Goal: Task Accomplishment & Management: Manage account settings

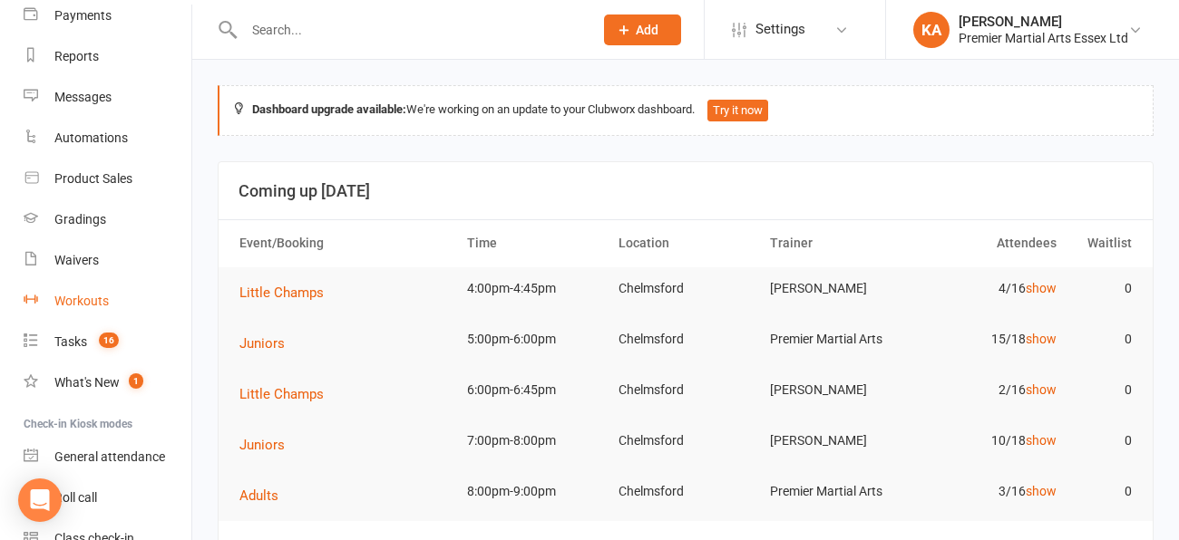
scroll to position [205, 0]
click at [99, 334] on count-badge "16" at bounding box center [104, 341] width 29 height 15
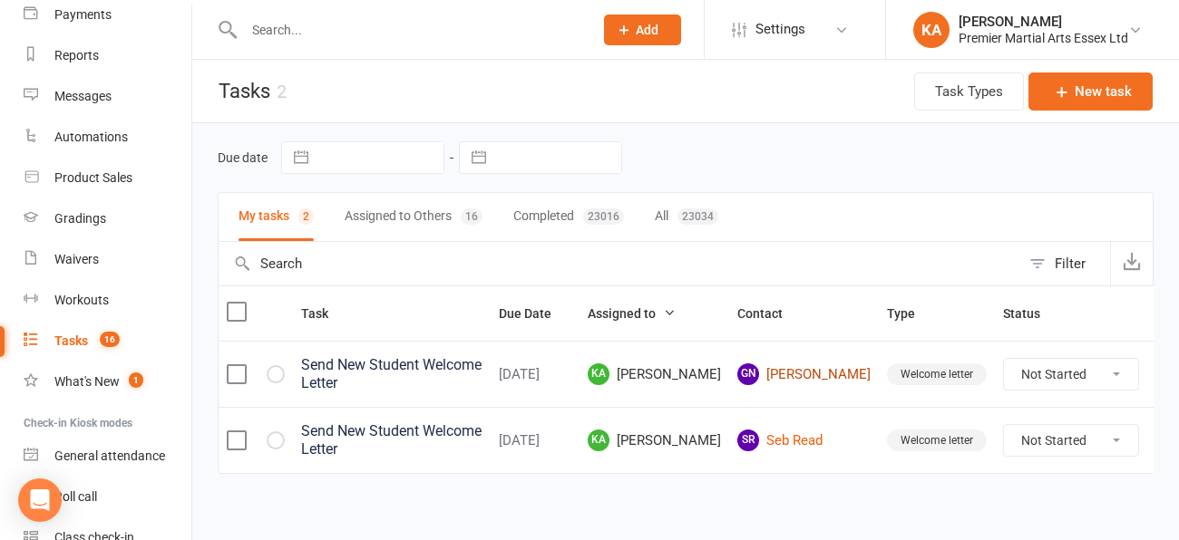
click at [824, 377] on link "GN [PERSON_NAME]" at bounding box center [803, 375] width 133 height 22
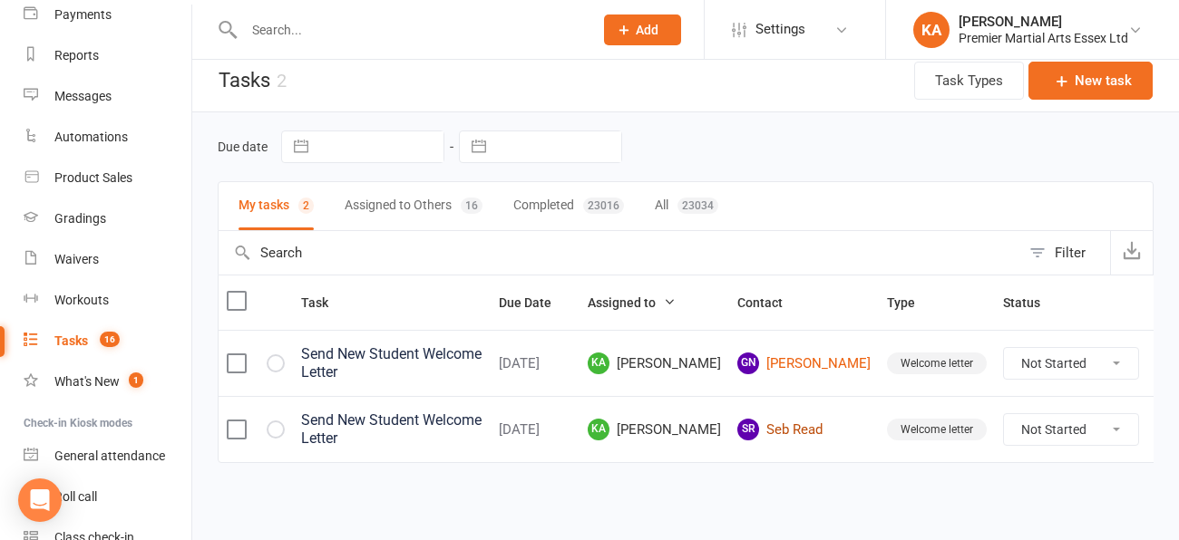
click at [812, 434] on link "SR Seb Read" at bounding box center [803, 430] width 133 height 22
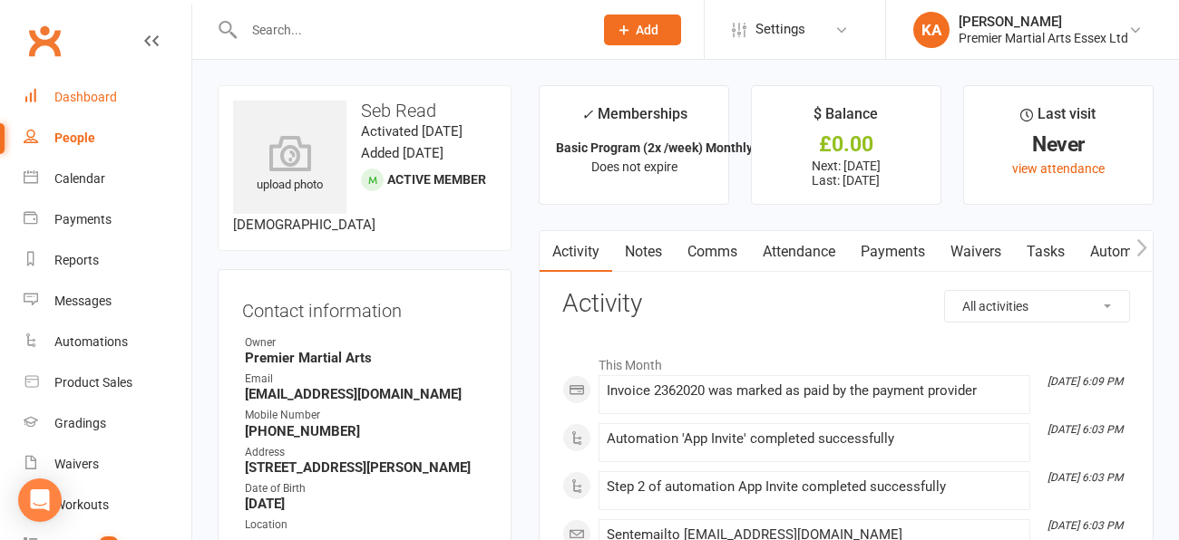
click at [83, 99] on div "Dashboard" at bounding box center [85, 97] width 63 height 15
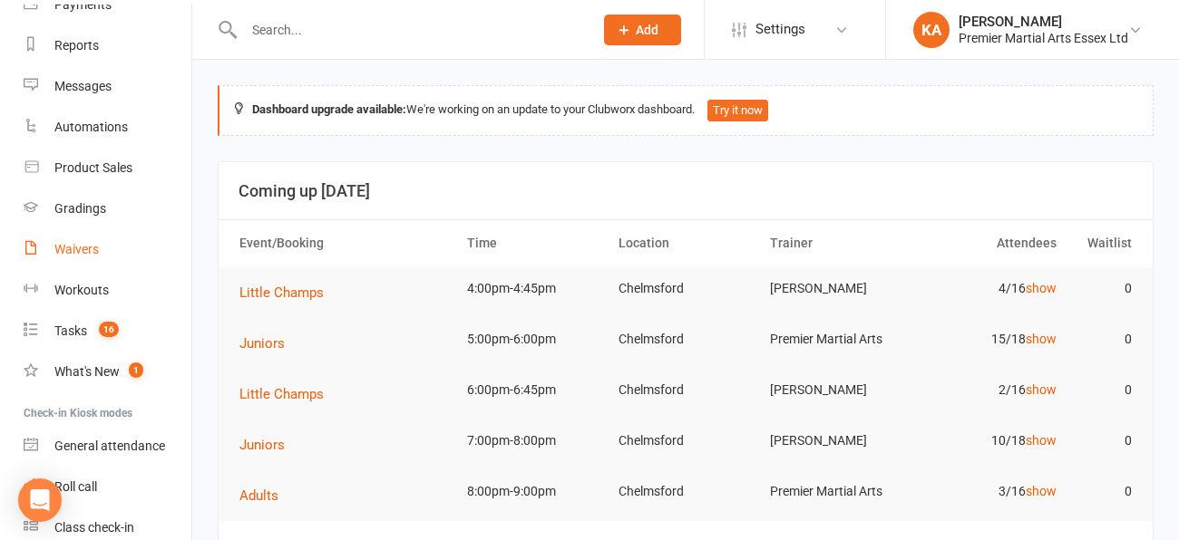
scroll to position [217, 0]
click at [63, 322] on div "Tasks" at bounding box center [70, 329] width 33 height 15
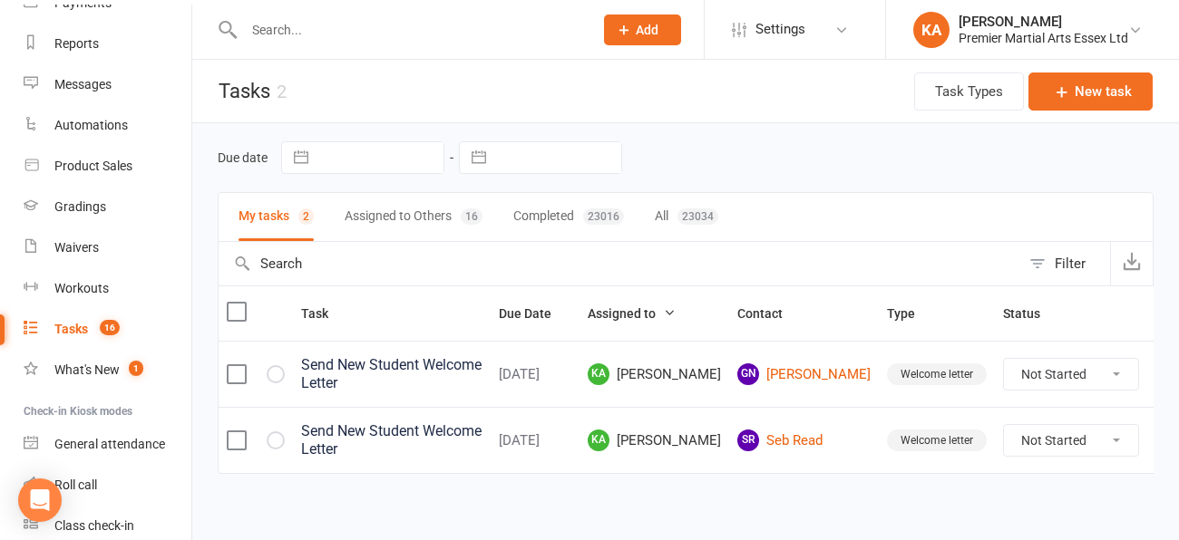
click at [1085, 375] on select "Not Started In Progress Waiting Complete" at bounding box center [1071, 374] width 134 height 31
click at [1004, 365] on select "Not Started In Progress Waiting Complete" at bounding box center [1071, 374] width 134 height 31
select select "unstarted"
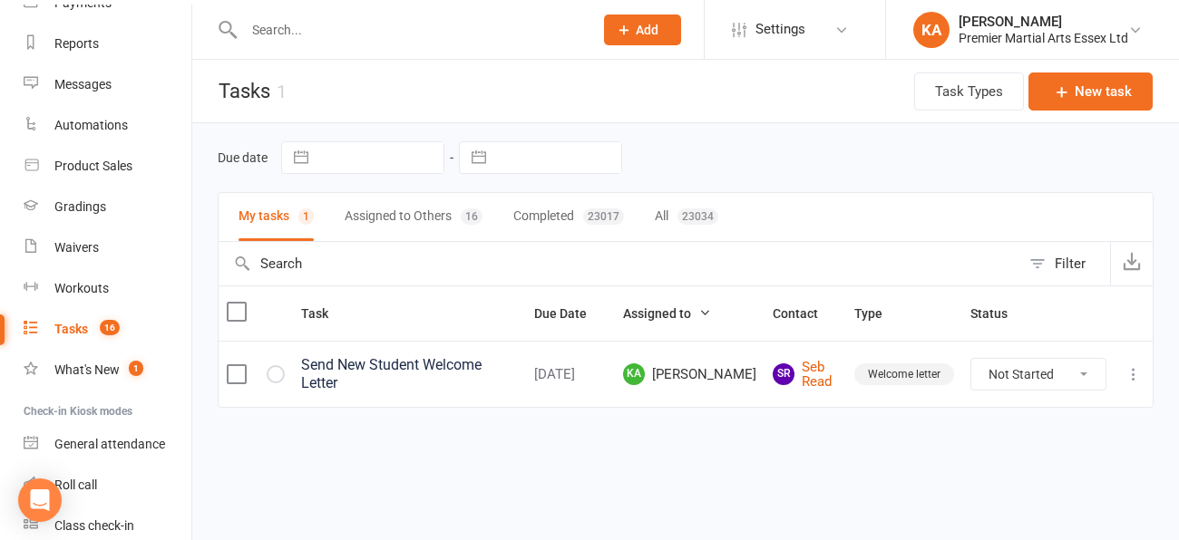
click at [1086, 377] on select "Not Started In Progress Waiting Complete" at bounding box center [1038, 374] width 134 height 31
click at [971, 359] on select "Not Started In Progress Waiting Complete" at bounding box center [1038, 374] width 134 height 31
select select "unstarted"
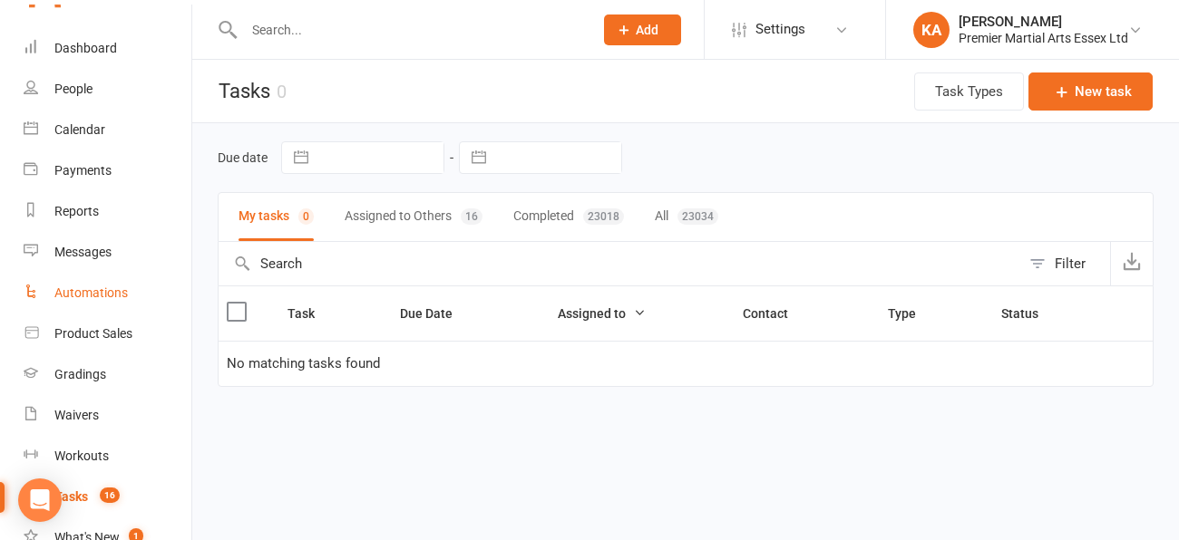
scroll to position [46, 0]
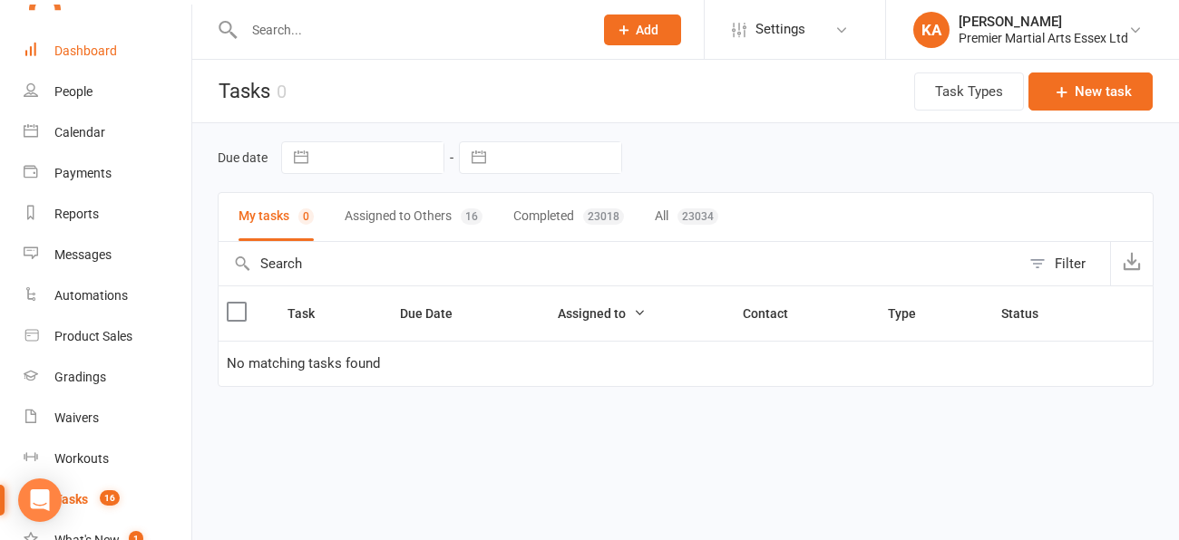
click at [78, 52] on div "Dashboard" at bounding box center [85, 51] width 63 height 15
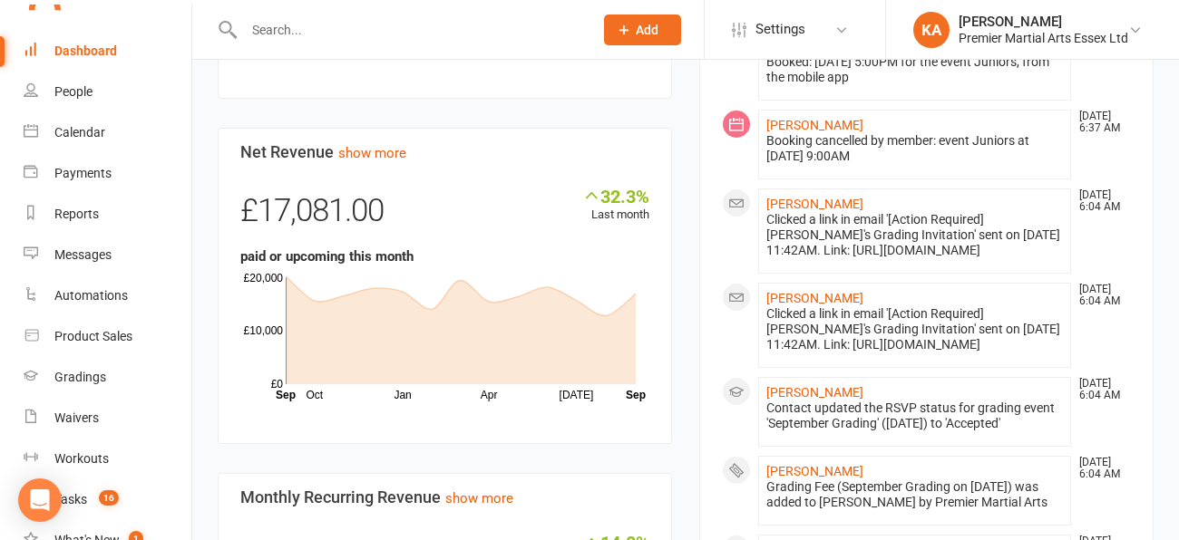
scroll to position [1131, 0]
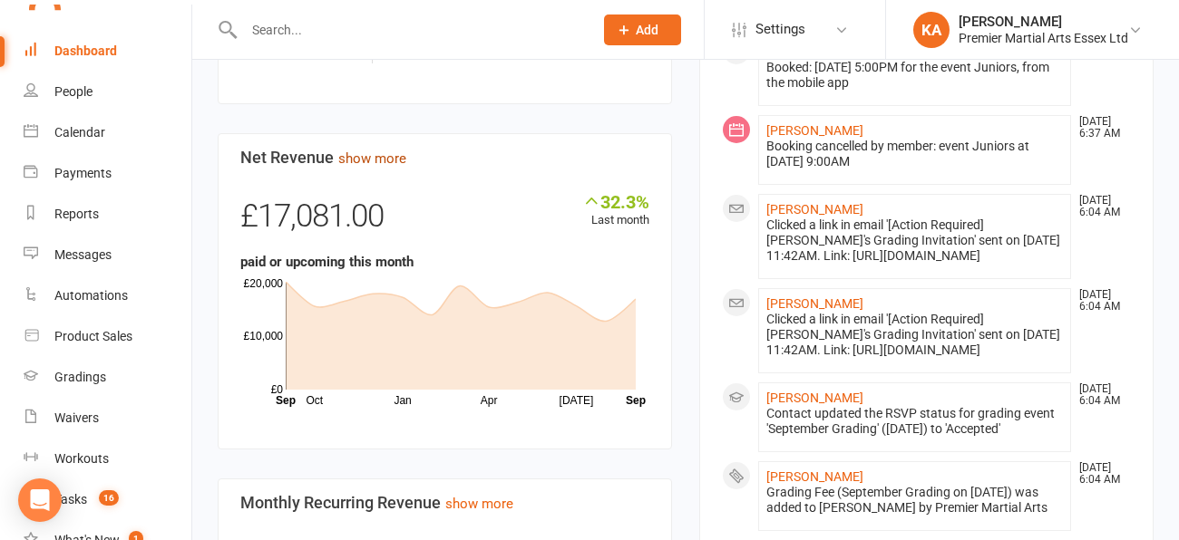
click at [384, 167] on link "show more" at bounding box center [372, 159] width 68 height 16
